Goal: Information Seeking & Learning: Learn about a topic

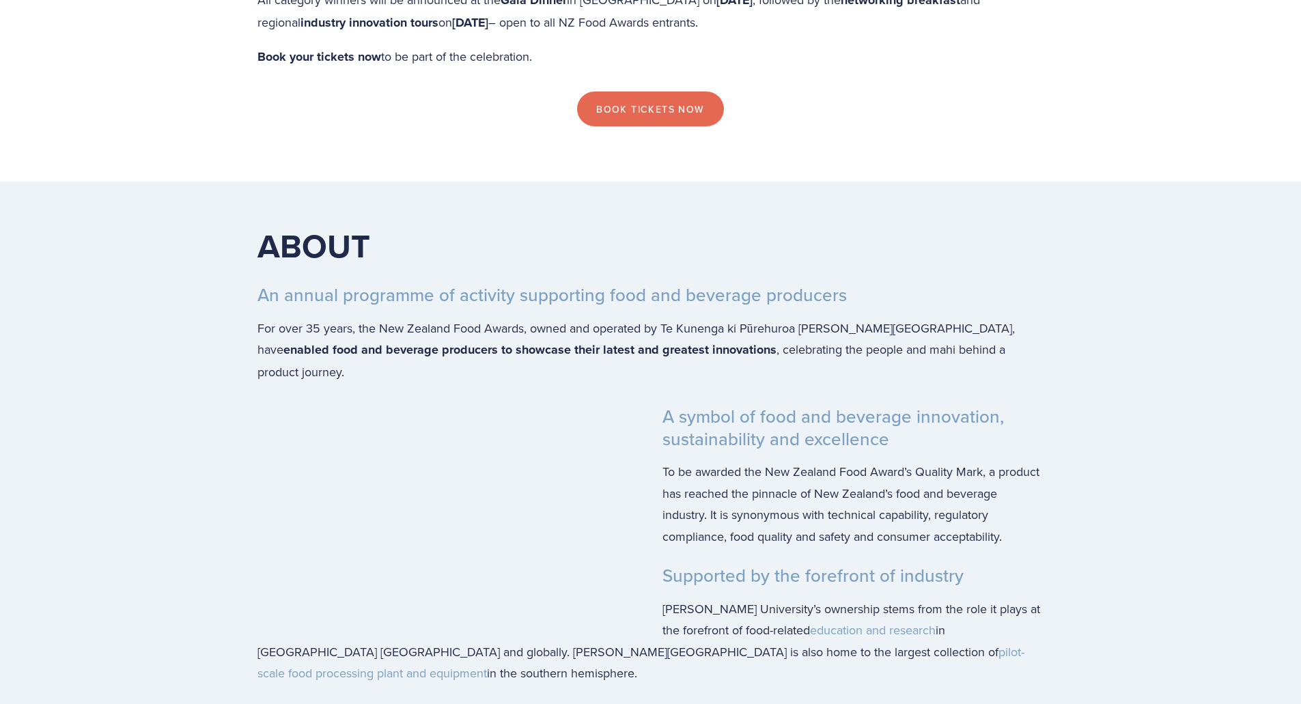
scroll to position [1672, 0]
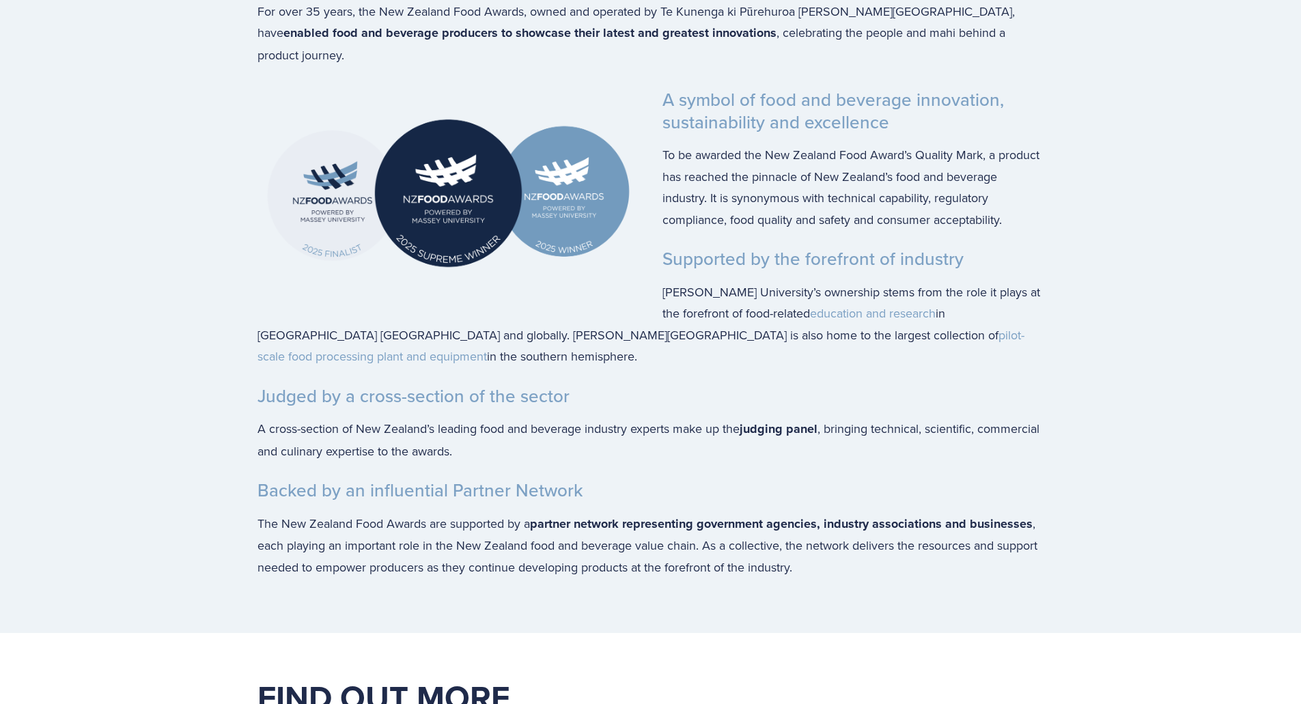
click at [1085, 515] on div "ABOUT An annual programme of activity supporting food and beverage producers Fo…" at bounding box center [651, 249] width 874 height 768
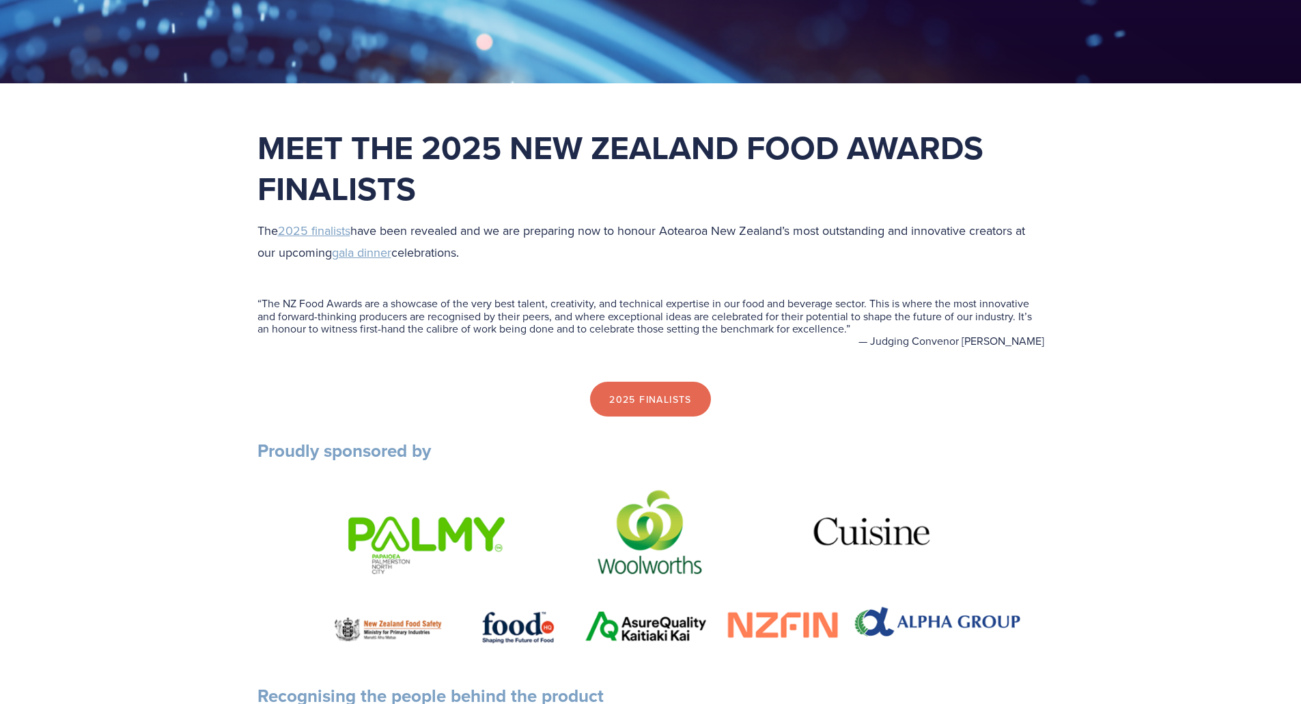
scroll to position [445, 0]
click at [688, 404] on link "2025 Finalists" at bounding box center [650, 398] width 121 height 36
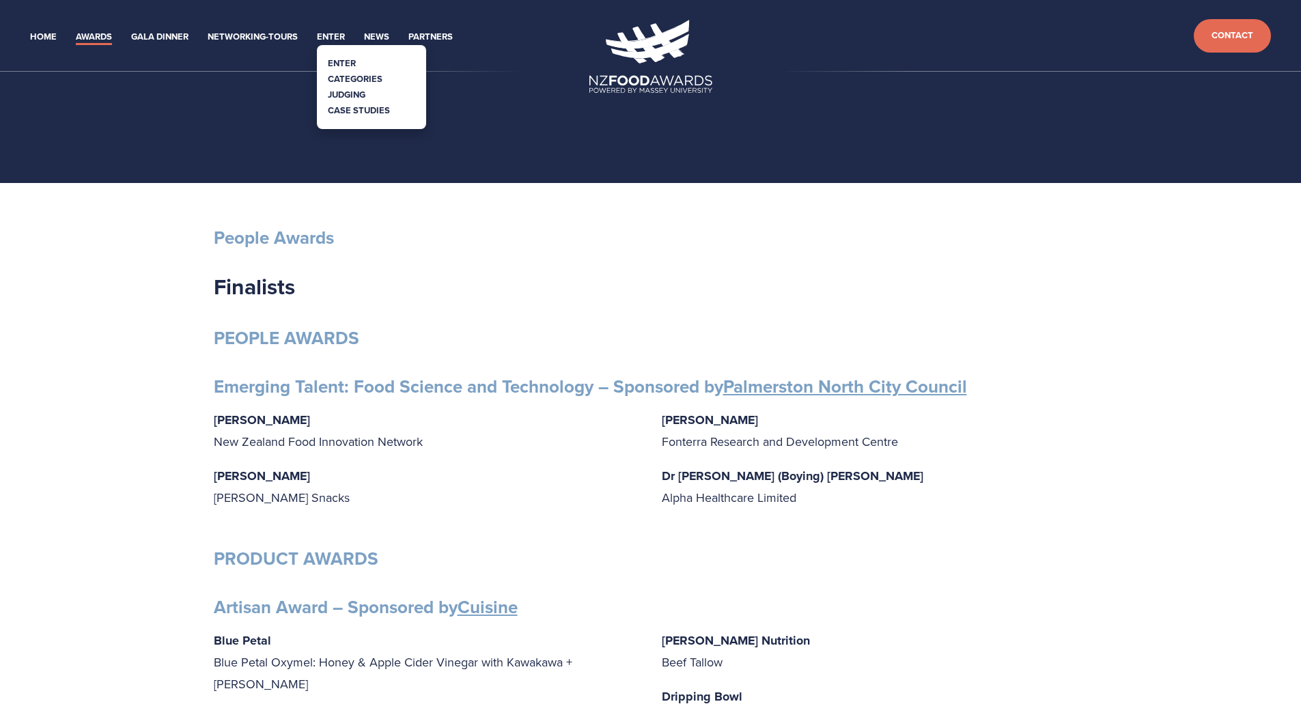
click at [346, 74] on link "Categories" at bounding box center [355, 78] width 55 height 13
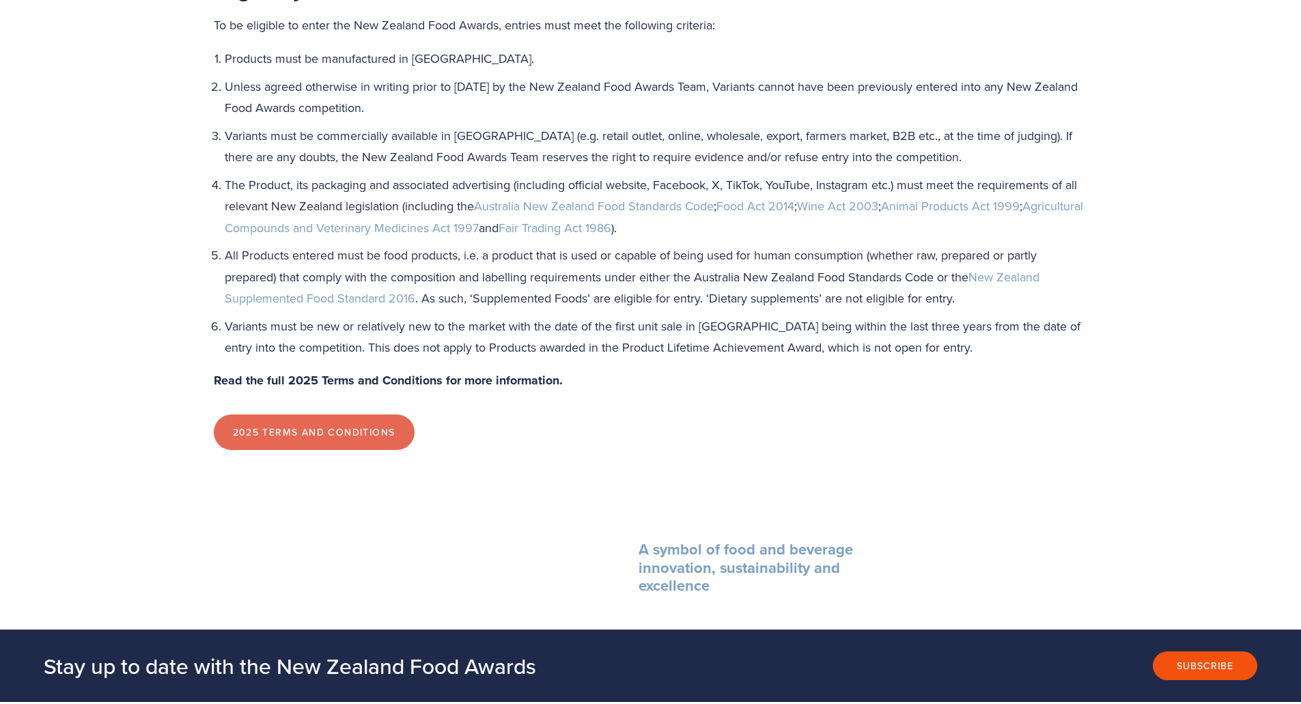
scroll to position [1805, 0]
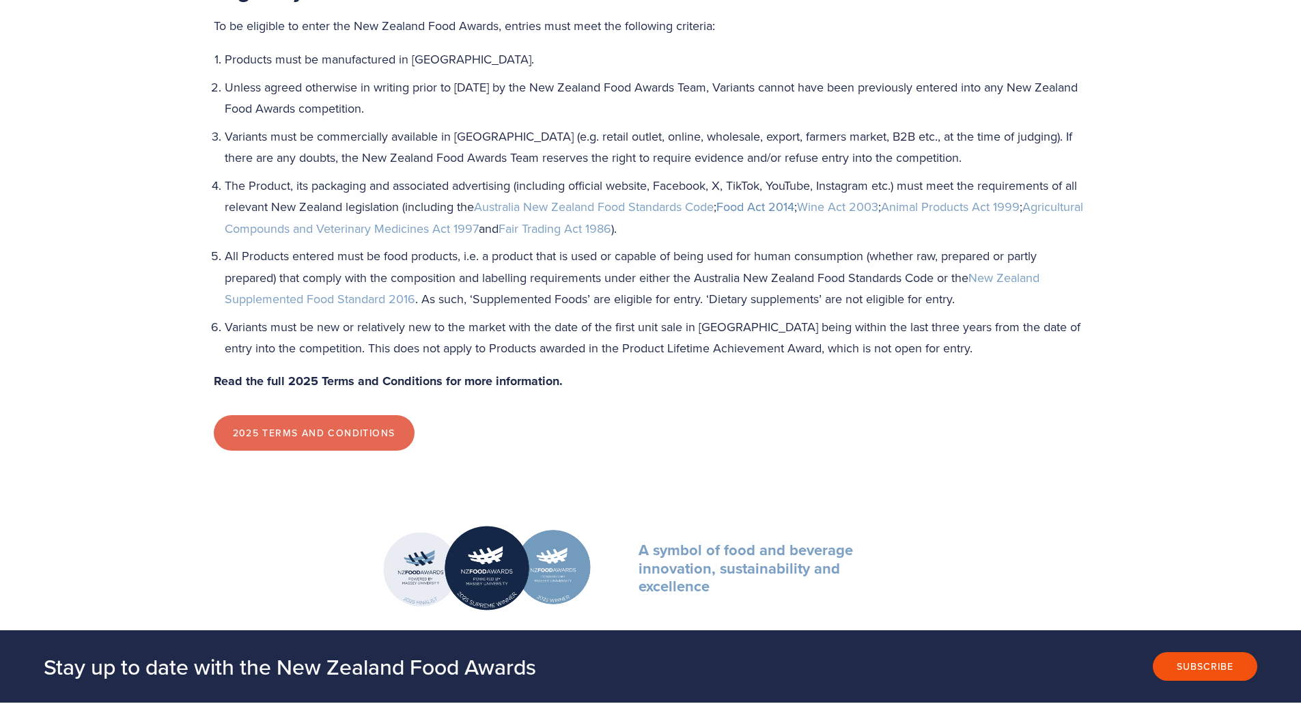
click at [779, 211] on link "Food Act 2014" at bounding box center [755, 206] width 78 height 17
